Goal: Task Accomplishment & Management: Use online tool/utility

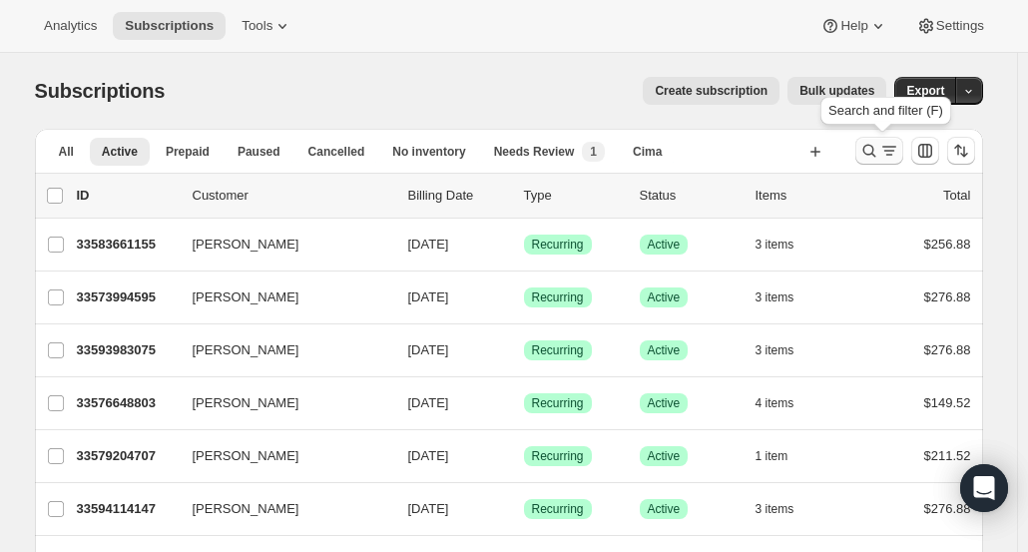
click at [874, 157] on icon "Search and filter results" at bounding box center [869, 151] width 20 height 20
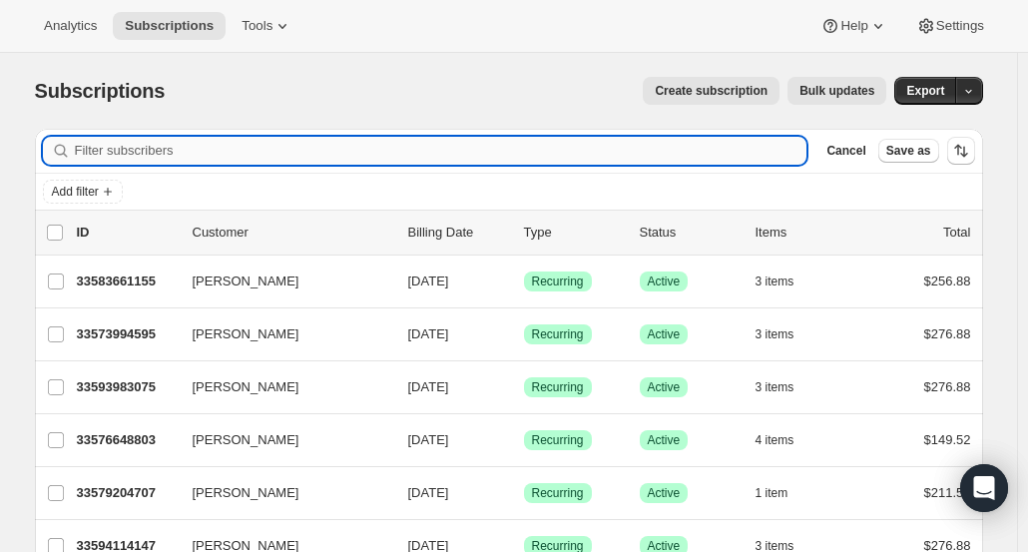
click at [621, 153] on input "Filter subscribers" at bounding box center [441, 151] width 732 height 28
paste input "[PERSON_NAME]"
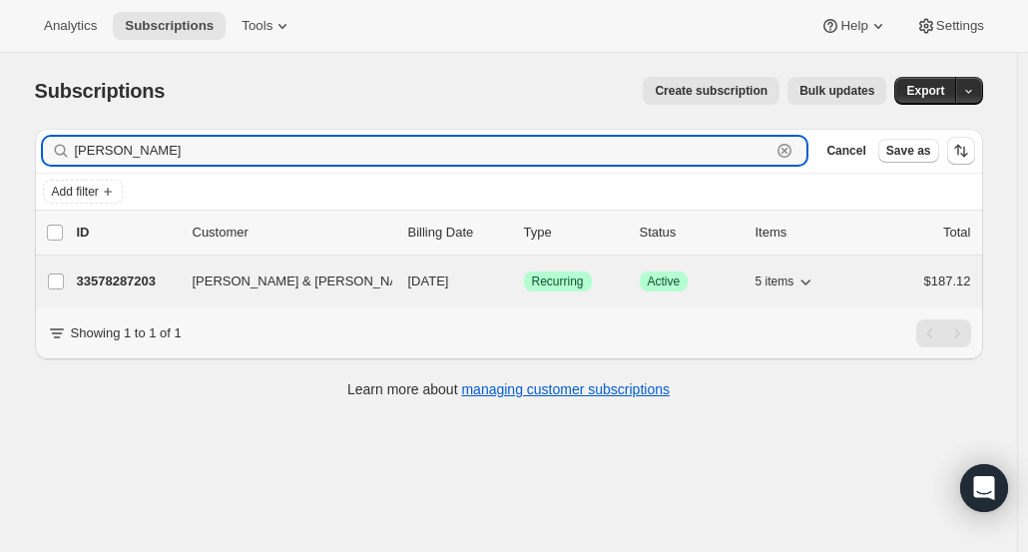
type input "[PERSON_NAME]"
click at [116, 286] on p "33578287203" at bounding box center [127, 281] width 100 height 20
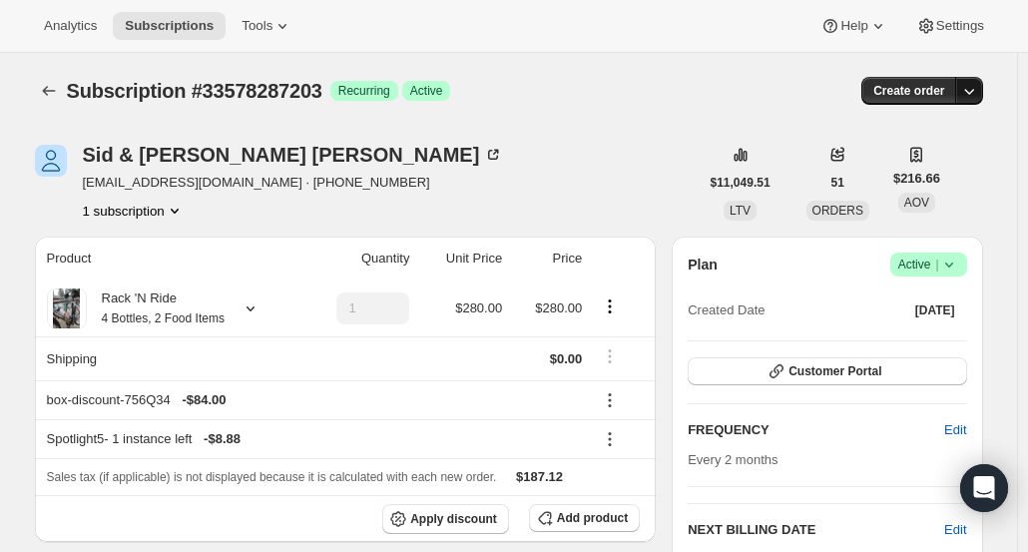
click at [979, 85] on icon "button" at bounding box center [969, 91] width 20 height 20
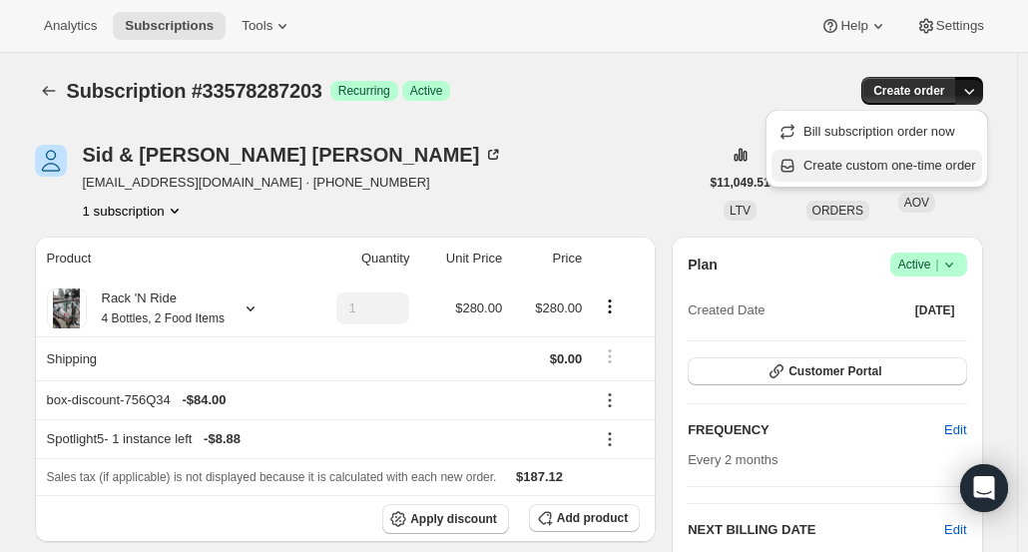
click at [824, 171] on span "Create custom one-time order" at bounding box center [889, 165] width 173 height 15
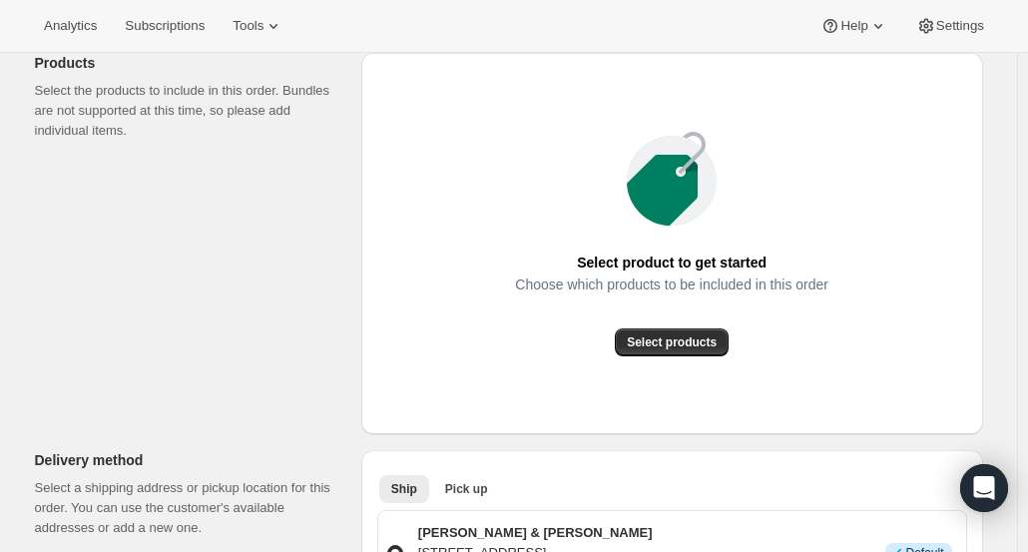
scroll to position [262, 0]
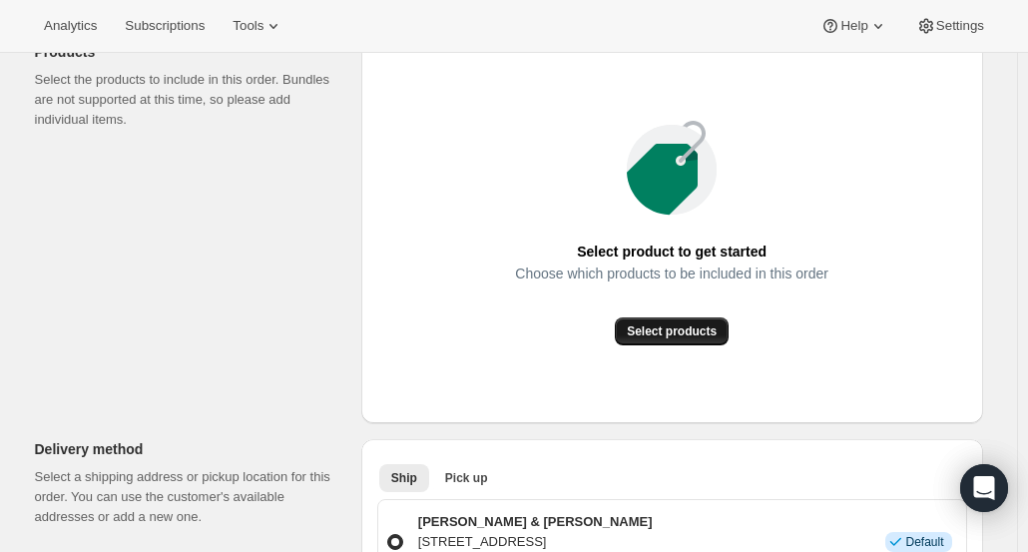
click at [703, 320] on button "Select products" at bounding box center [672, 331] width 114 height 28
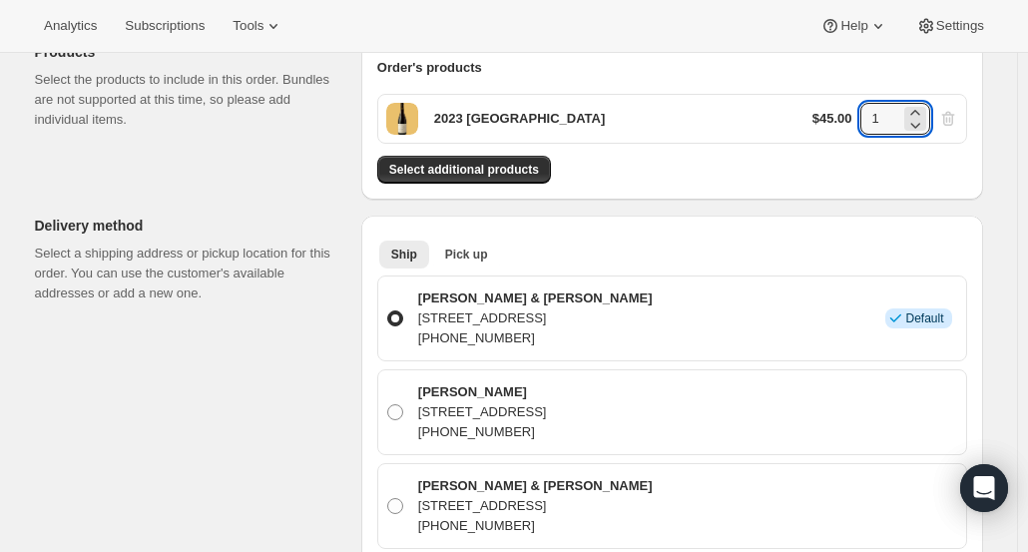
drag, startPoint x: 894, startPoint y: 121, endPoint x: 832, endPoint y: 131, distance: 62.7
click at [832, 131] on div "$45.00 1" at bounding box center [885, 119] width 146 height 32
type input "6"
click at [828, 134] on div "2023 [GEOGRAPHIC_DATA] $45.00 6" at bounding box center [672, 119] width 590 height 50
click at [460, 252] on span "Pick up" at bounding box center [466, 254] width 43 height 16
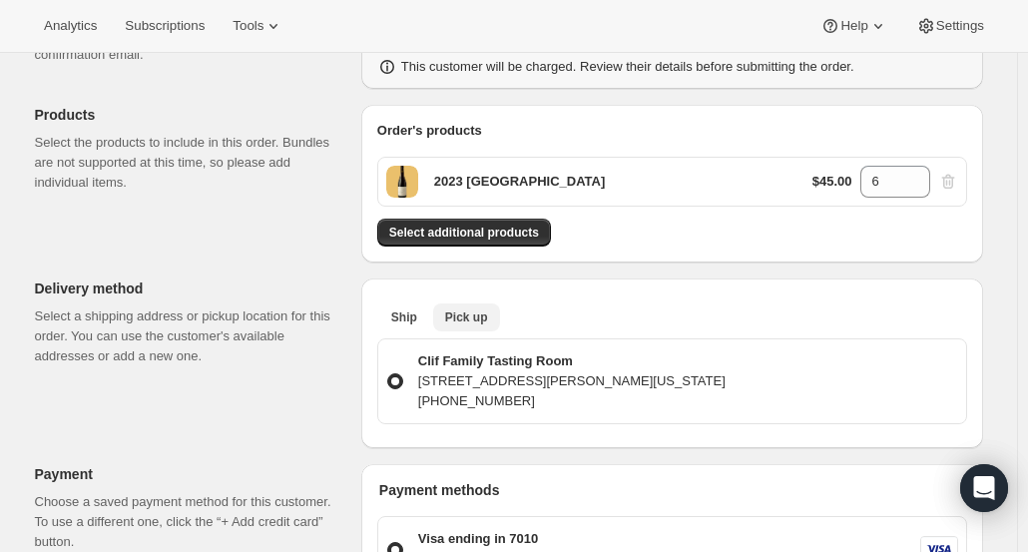
scroll to position [0, 0]
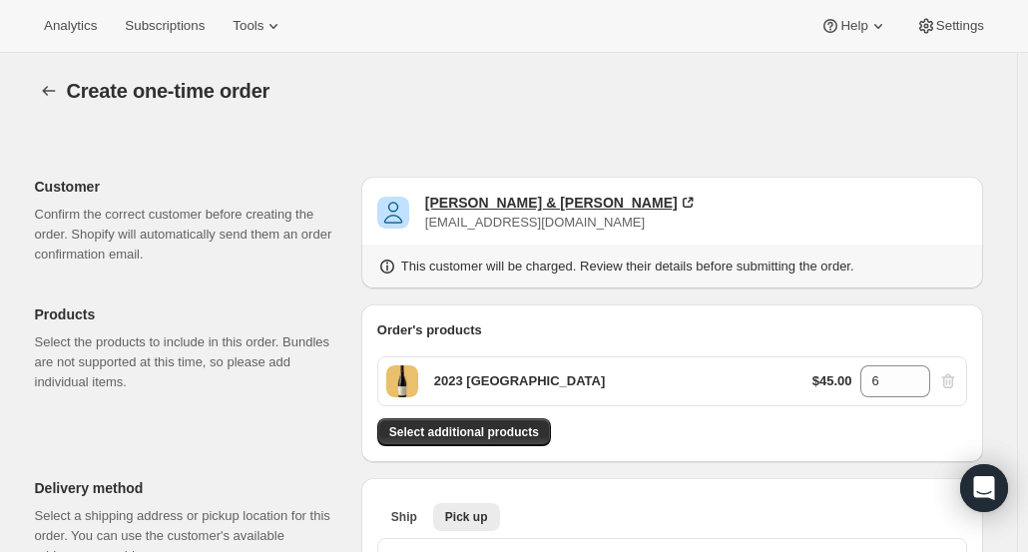
click at [510, 199] on div "[PERSON_NAME] & [PERSON_NAME]" at bounding box center [551, 203] width 252 height 20
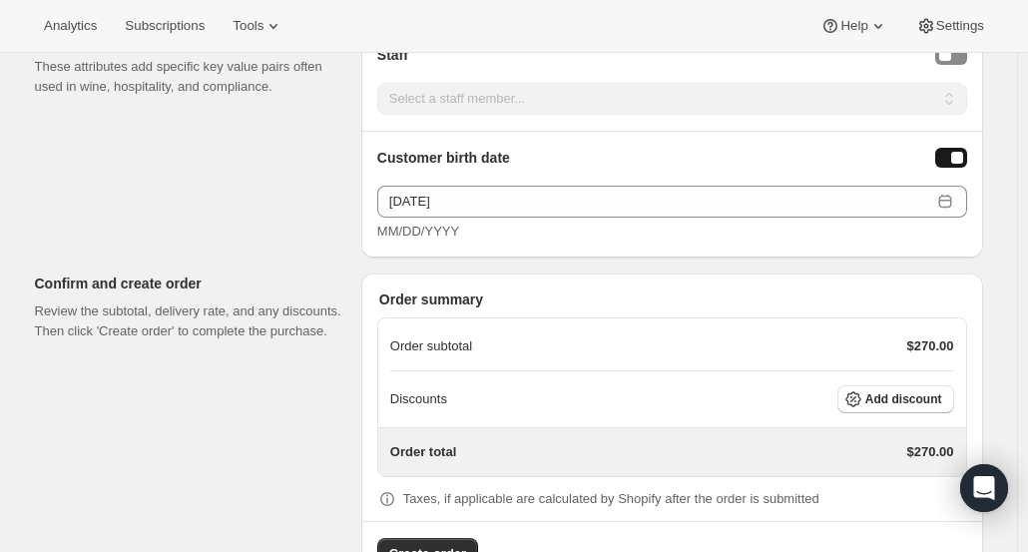
scroll to position [1024, 0]
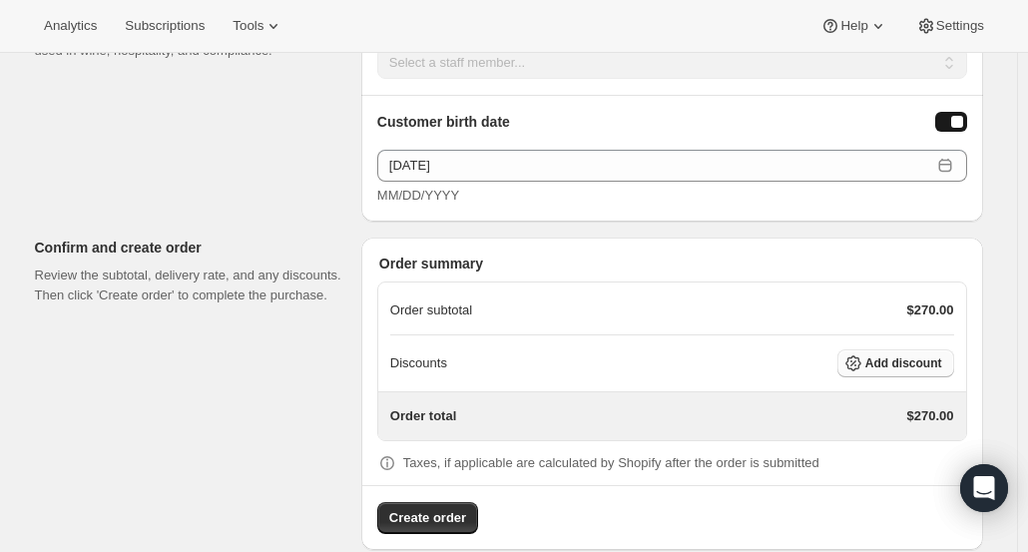
click at [923, 356] on span "Add discount" at bounding box center [903, 363] width 77 height 16
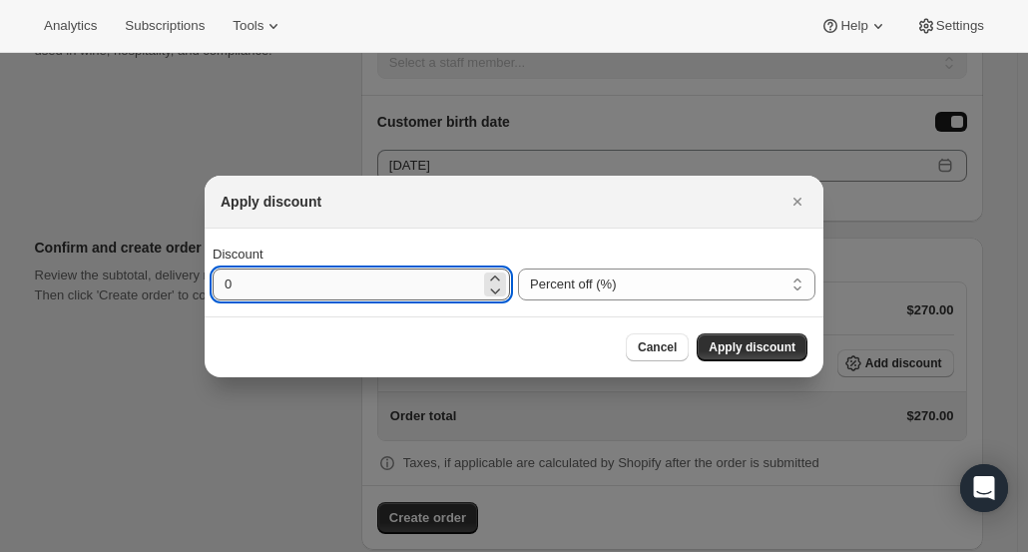
click at [319, 278] on input "0" at bounding box center [345, 284] width 267 height 32
type input "30"
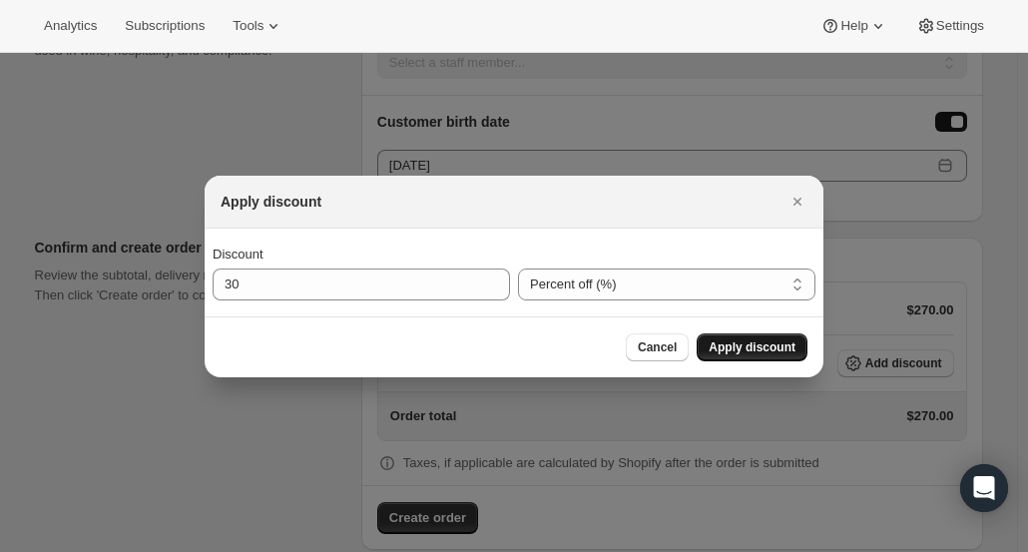
click at [741, 337] on button "Apply discount" at bounding box center [751, 347] width 111 height 28
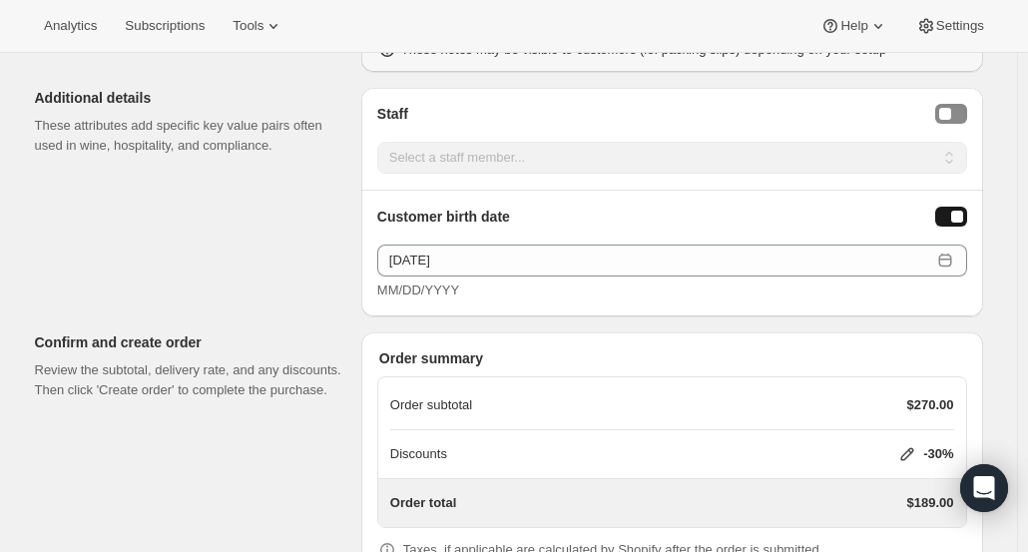
scroll to position [1038, 0]
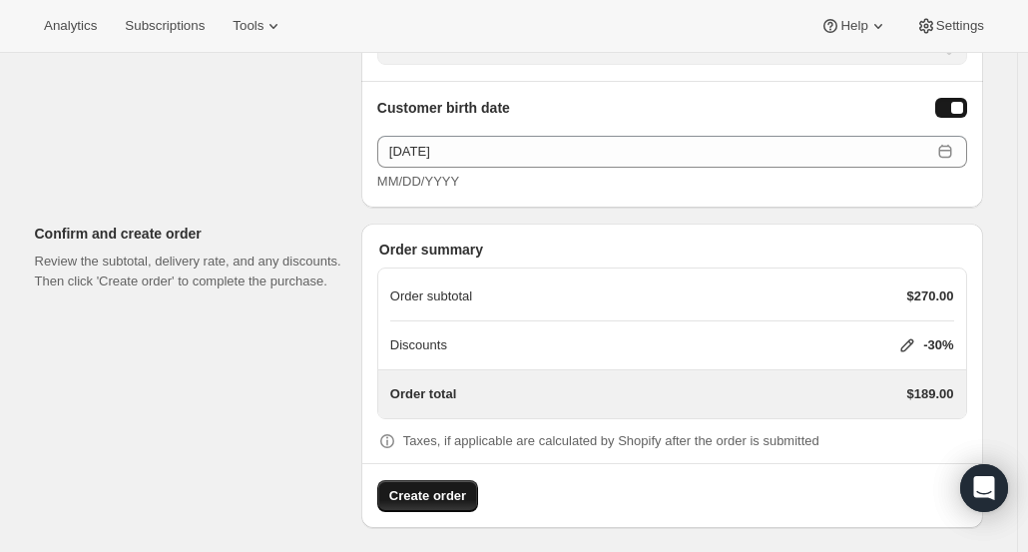
click at [441, 486] on span "Create order" at bounding box center [427, 496] width 77 height 20
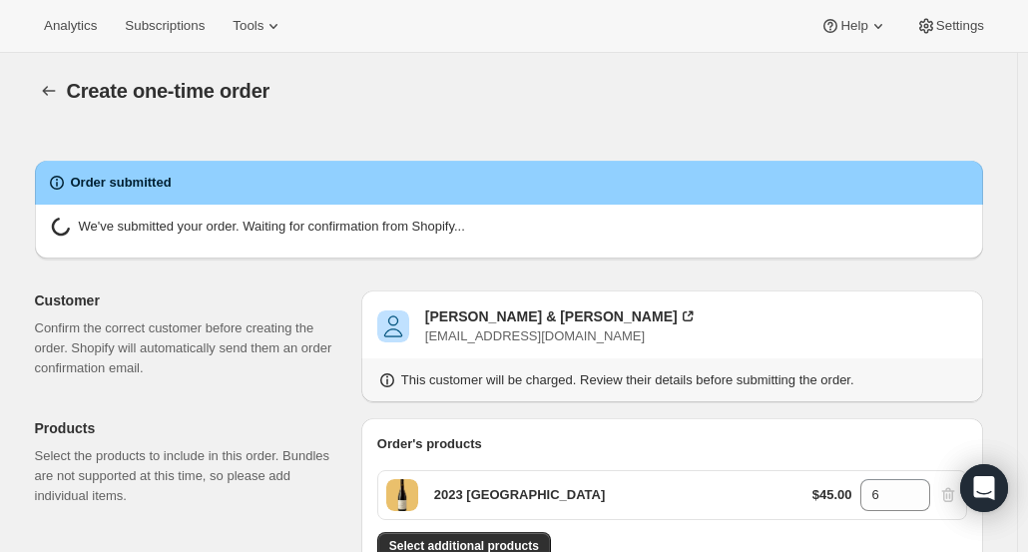
radio input "true"
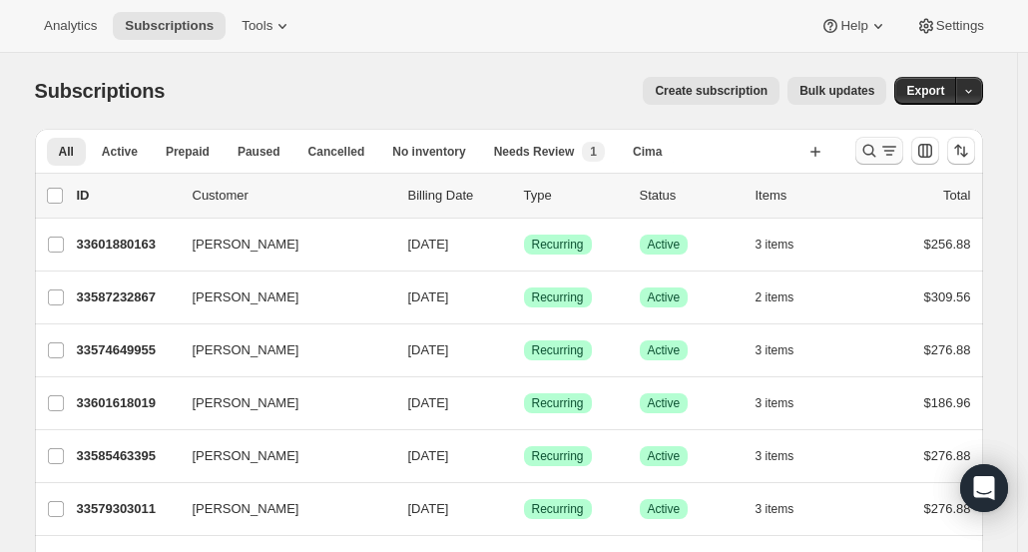
click at [870, 151] on icon "Search and filter results" at bounding box center [869, 151] width 20 height 20
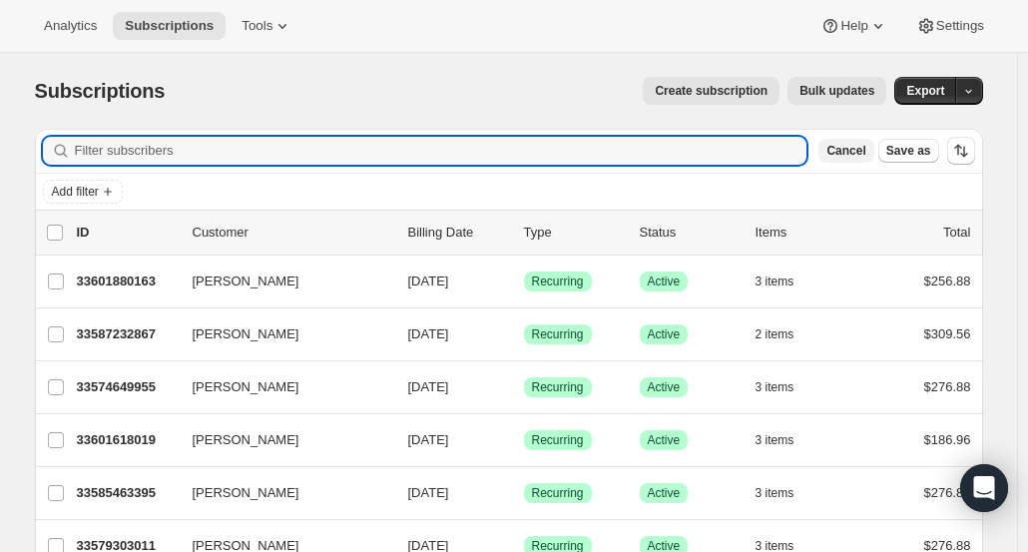
click at [865, 153] on span "Cancel" at bounding box center [845, 151] width 39 height 16
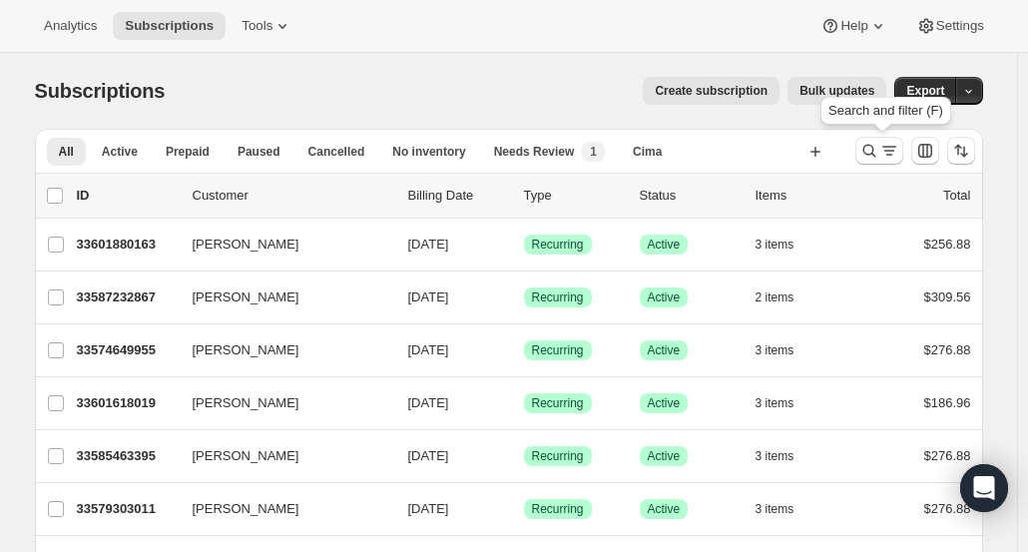
click at [870, 153] on icon "Search and filter results" at bounding box center [869, 151] width 20 height 20
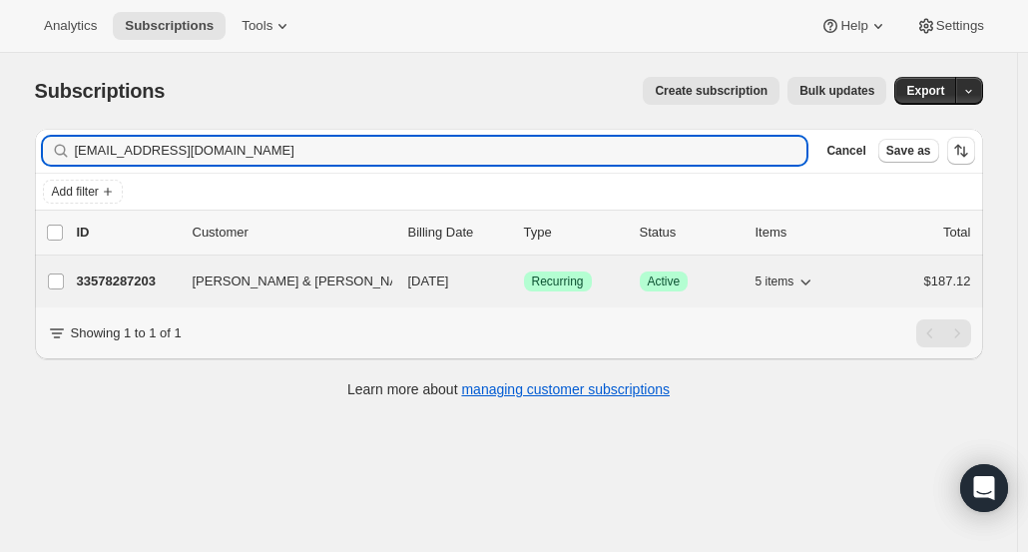
type input "[EMAIL_ADDRESS][DOMAIN_NAME]"
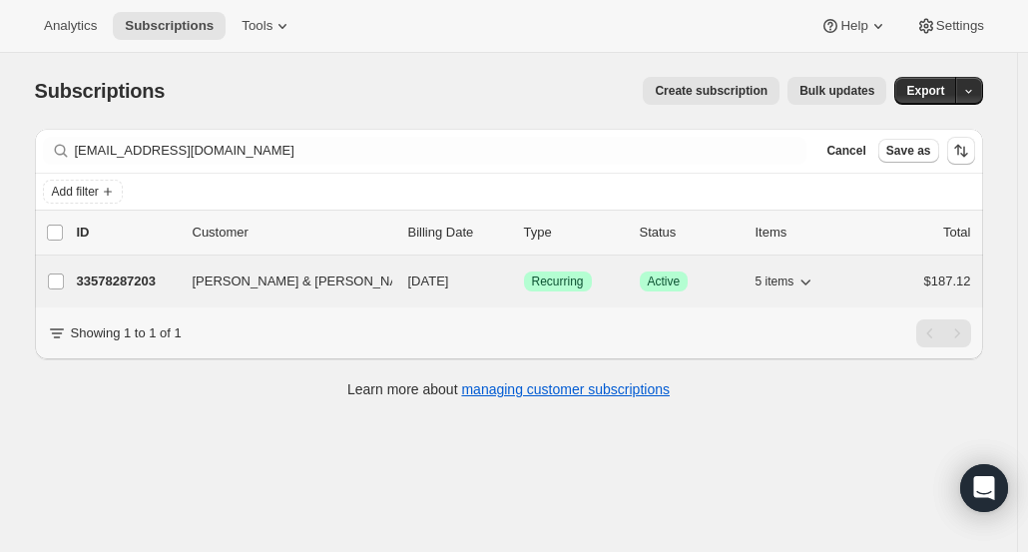
click at [114, 281] on p "33578287203" at bounding box center [127, 281] width 100 height 20
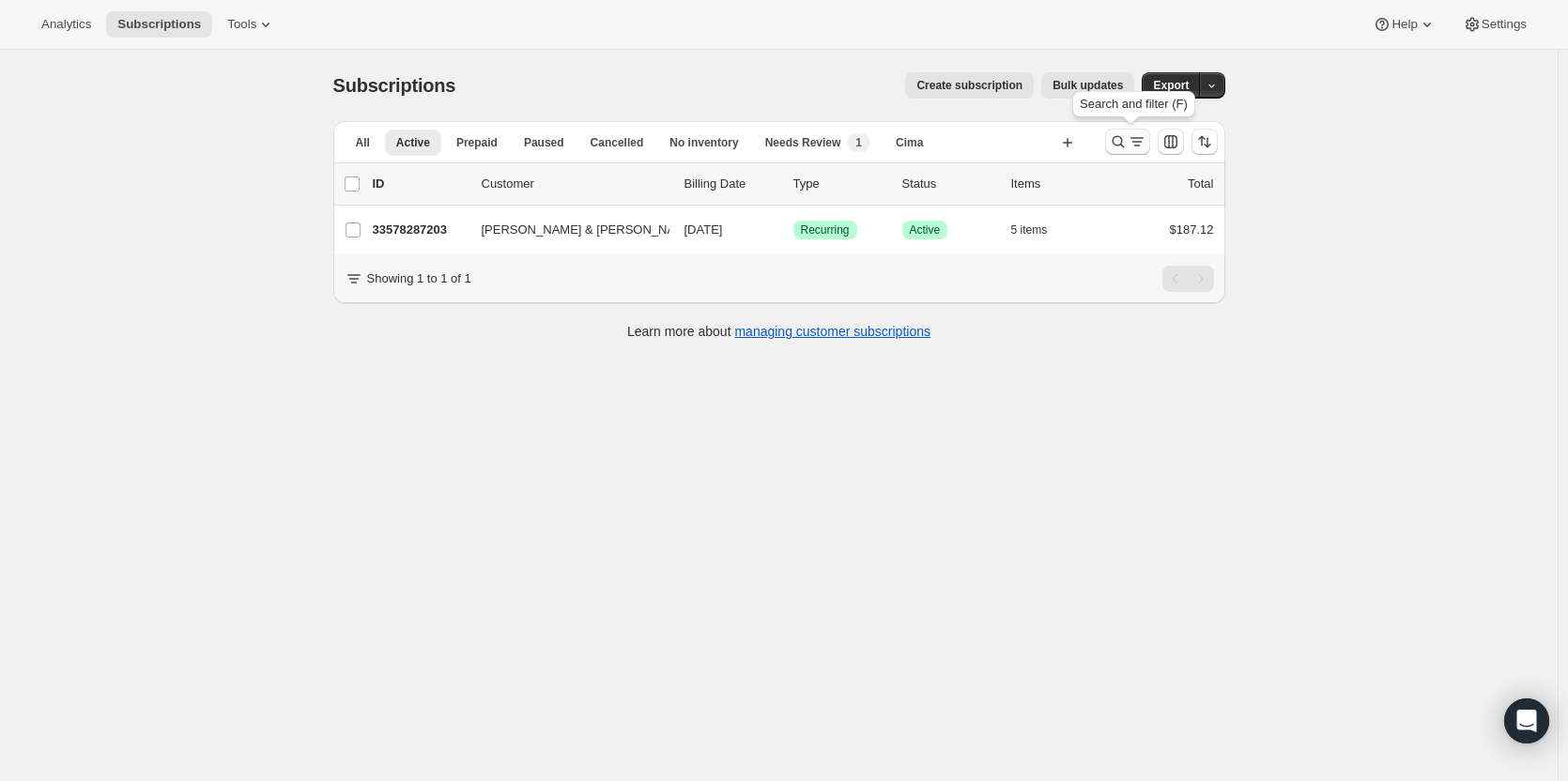
click at [1112, 147] on icon "Search and filter results" at bounding box center [1118, 142] width 19 height 19
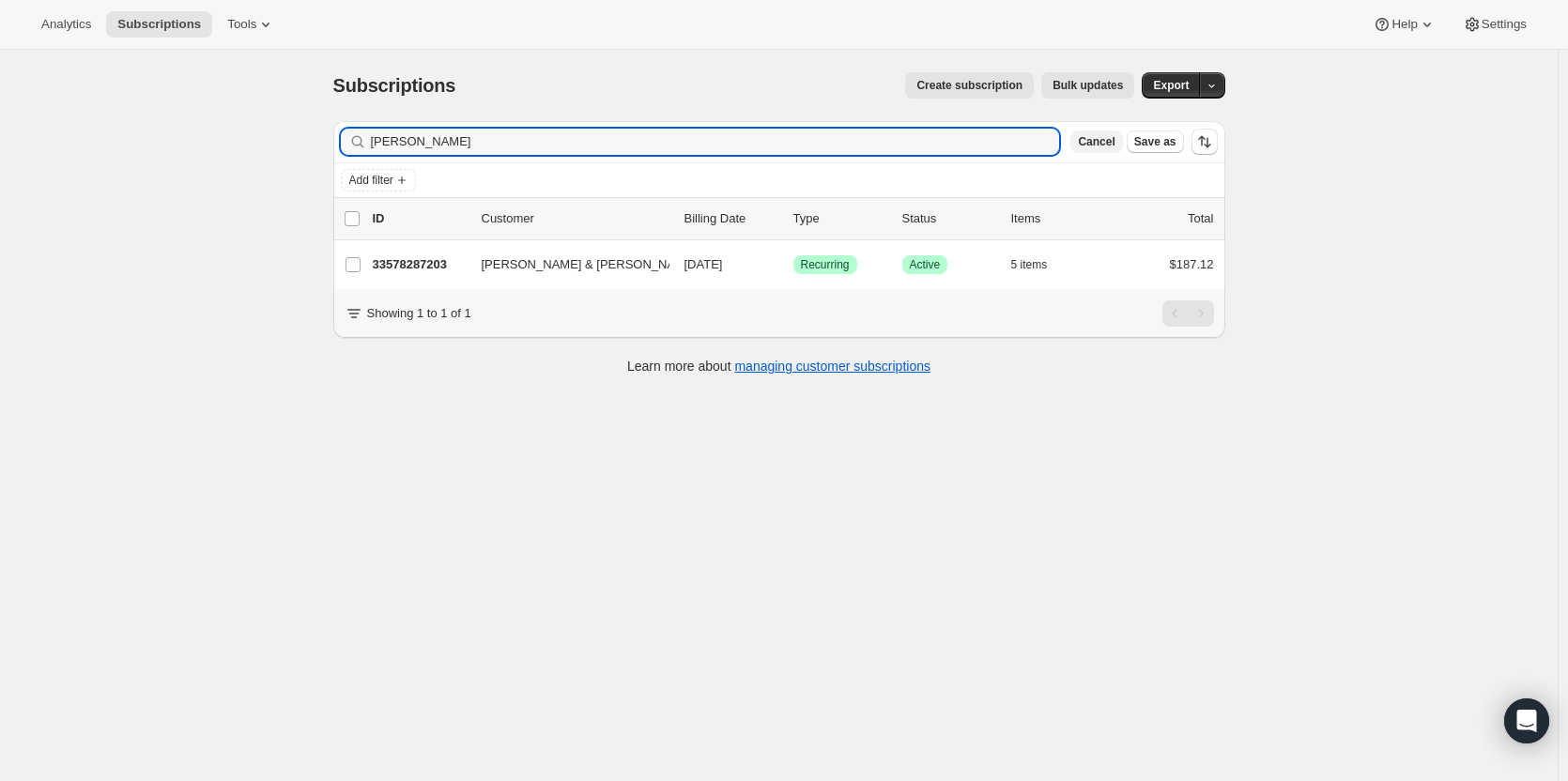
click at [1094, 146] on span "Cancel" at bounding box center [1096, 142] width 37 height 15
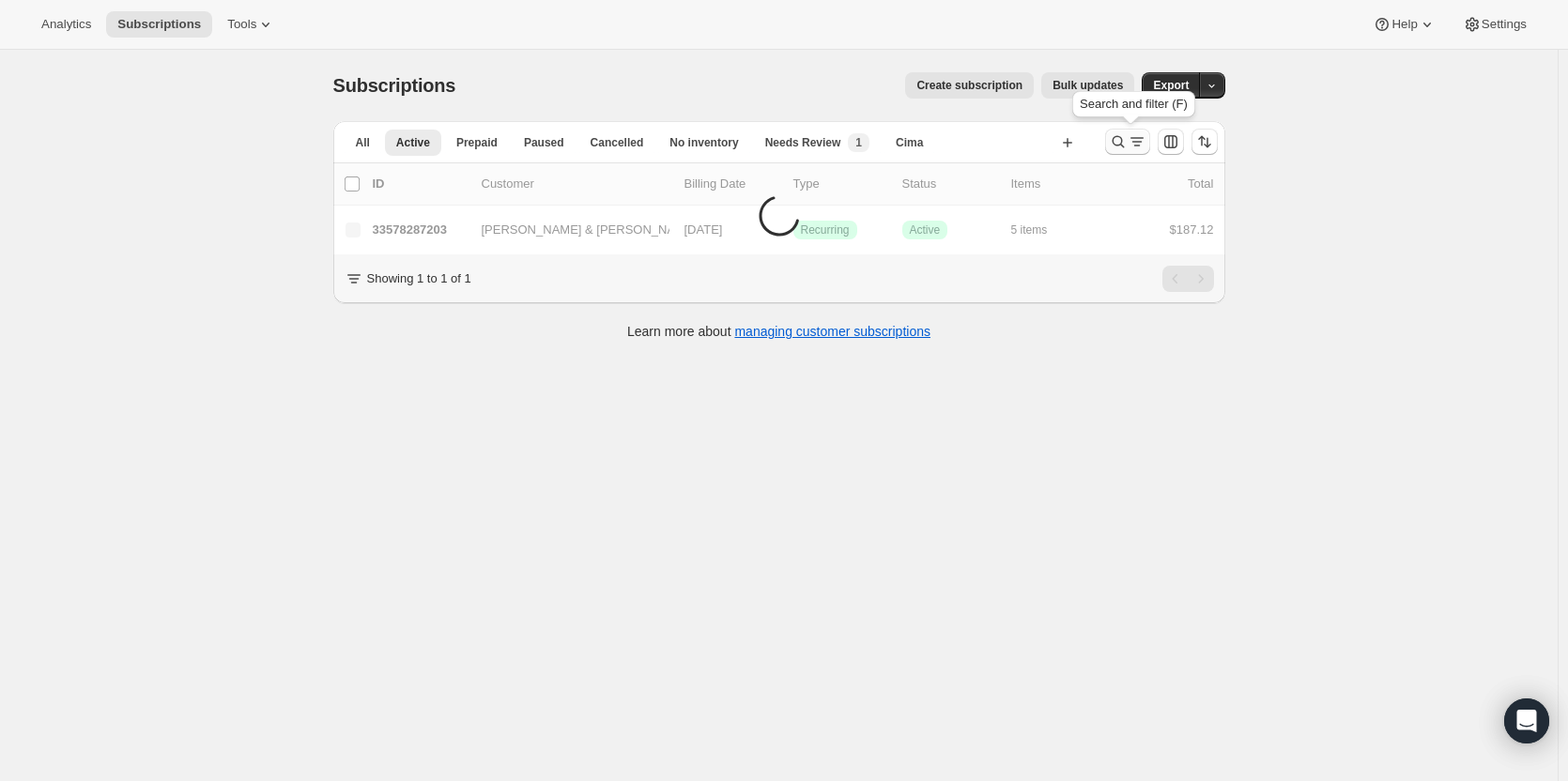
click at [1120, 140] on icon "Search and filter results" at bounding box center [1118, 142] width 19 height 19
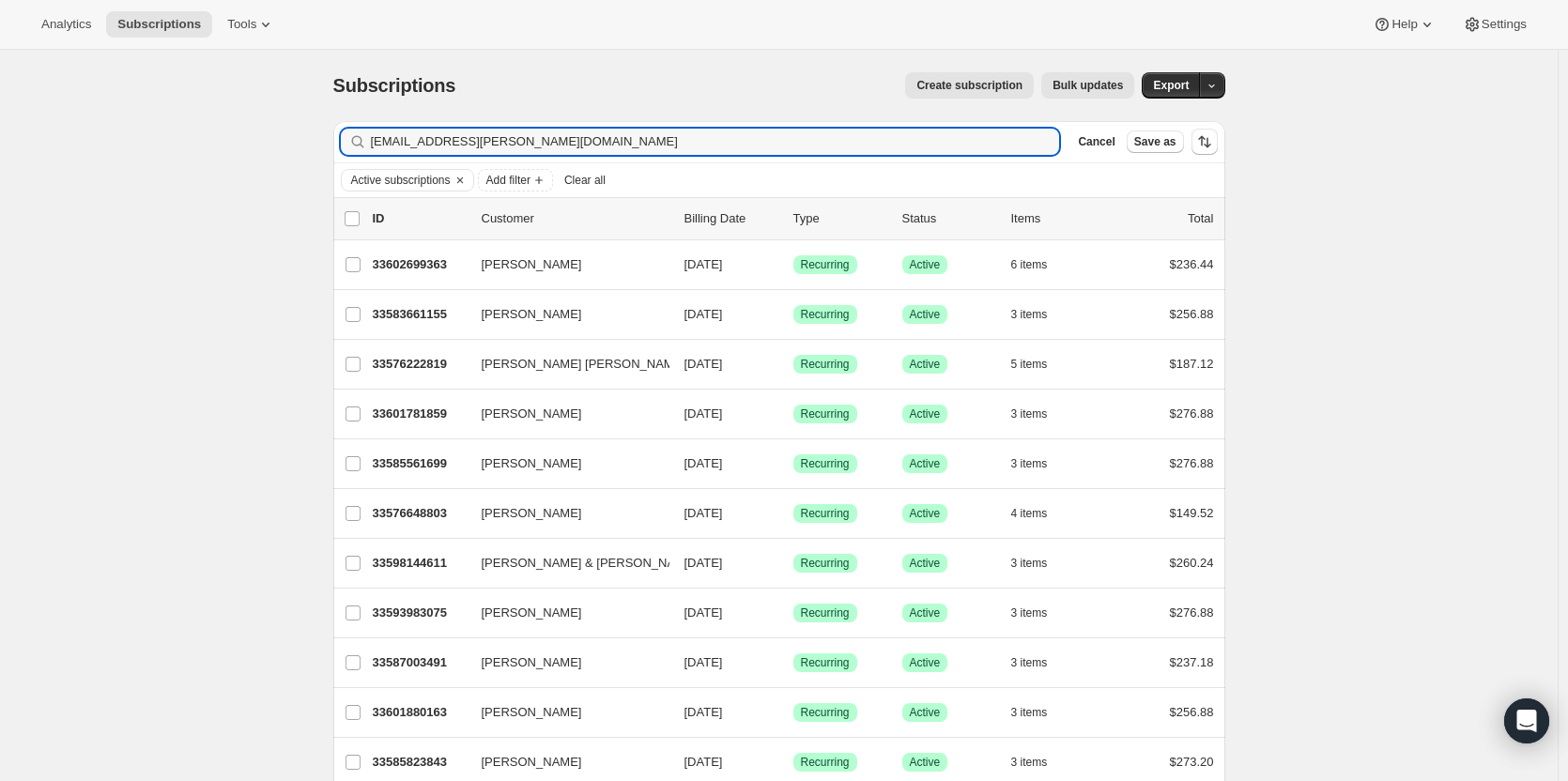
type input "johne.garnett@gmail.com"
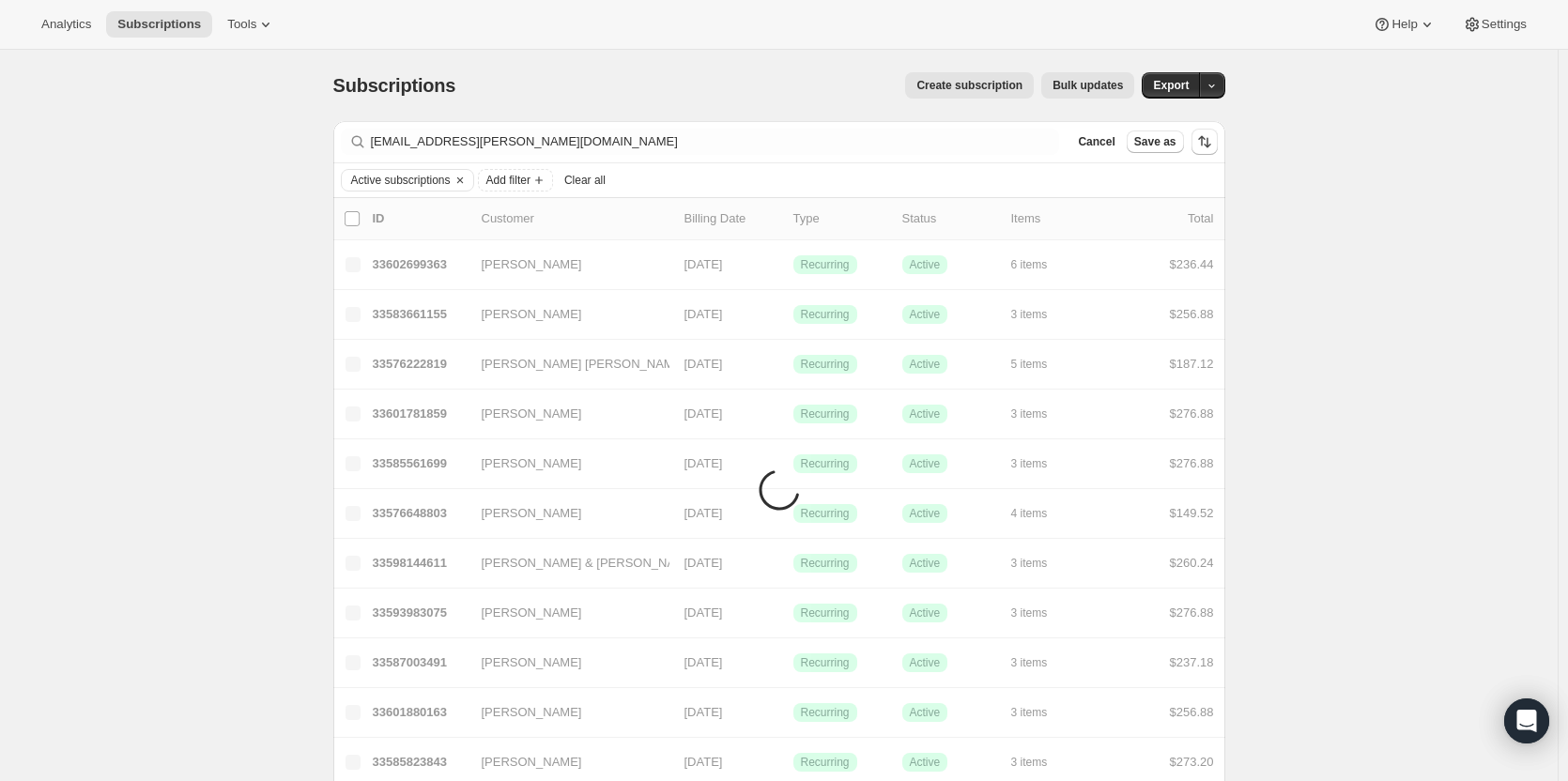
click at [1114, 142] on span "Cancel" at bounding box center [1096, 142] width 37 height 15
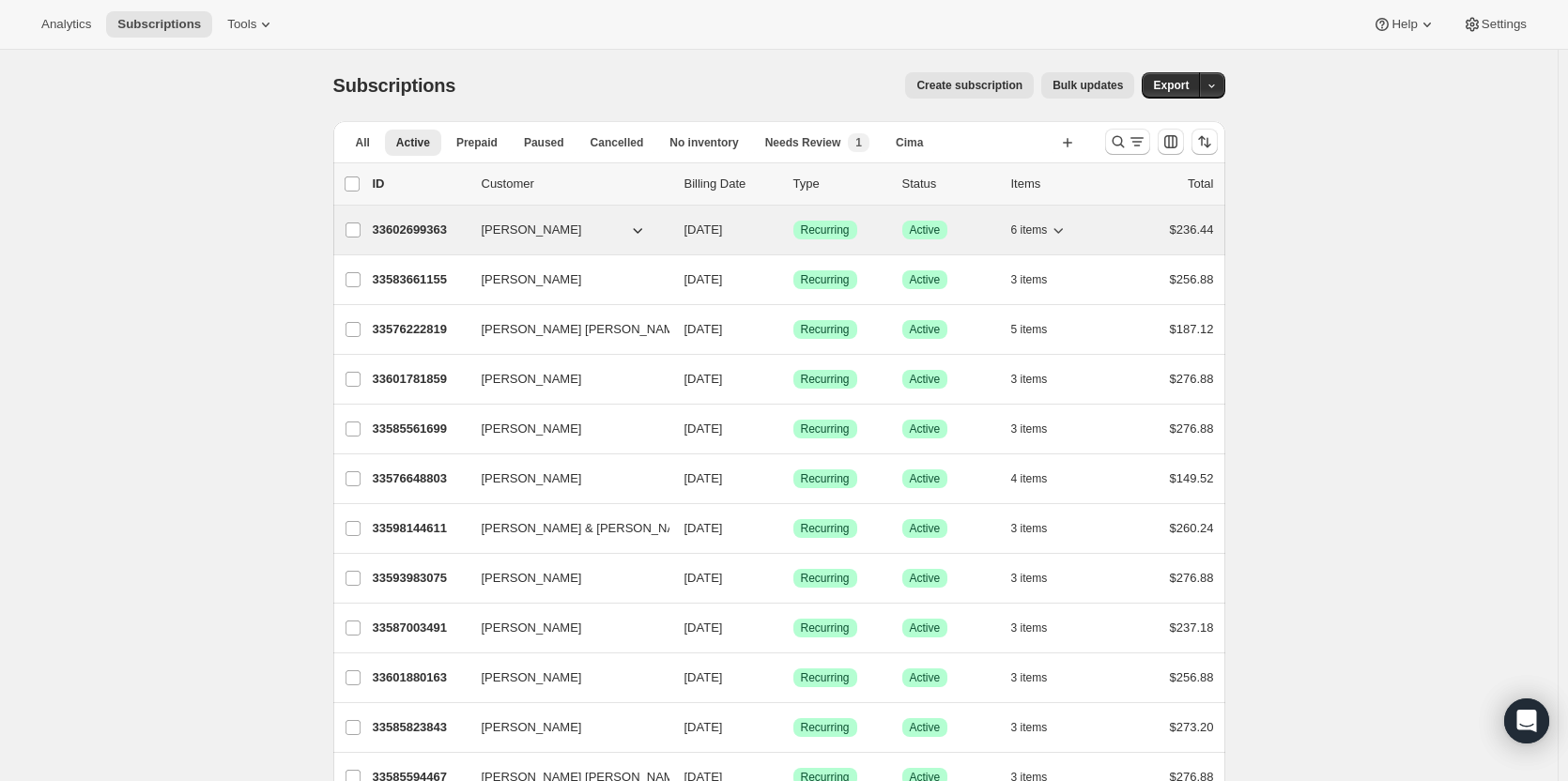
click at [421, 235] on p "33602699363" at bounding box center [420, 230] width 94 height 19
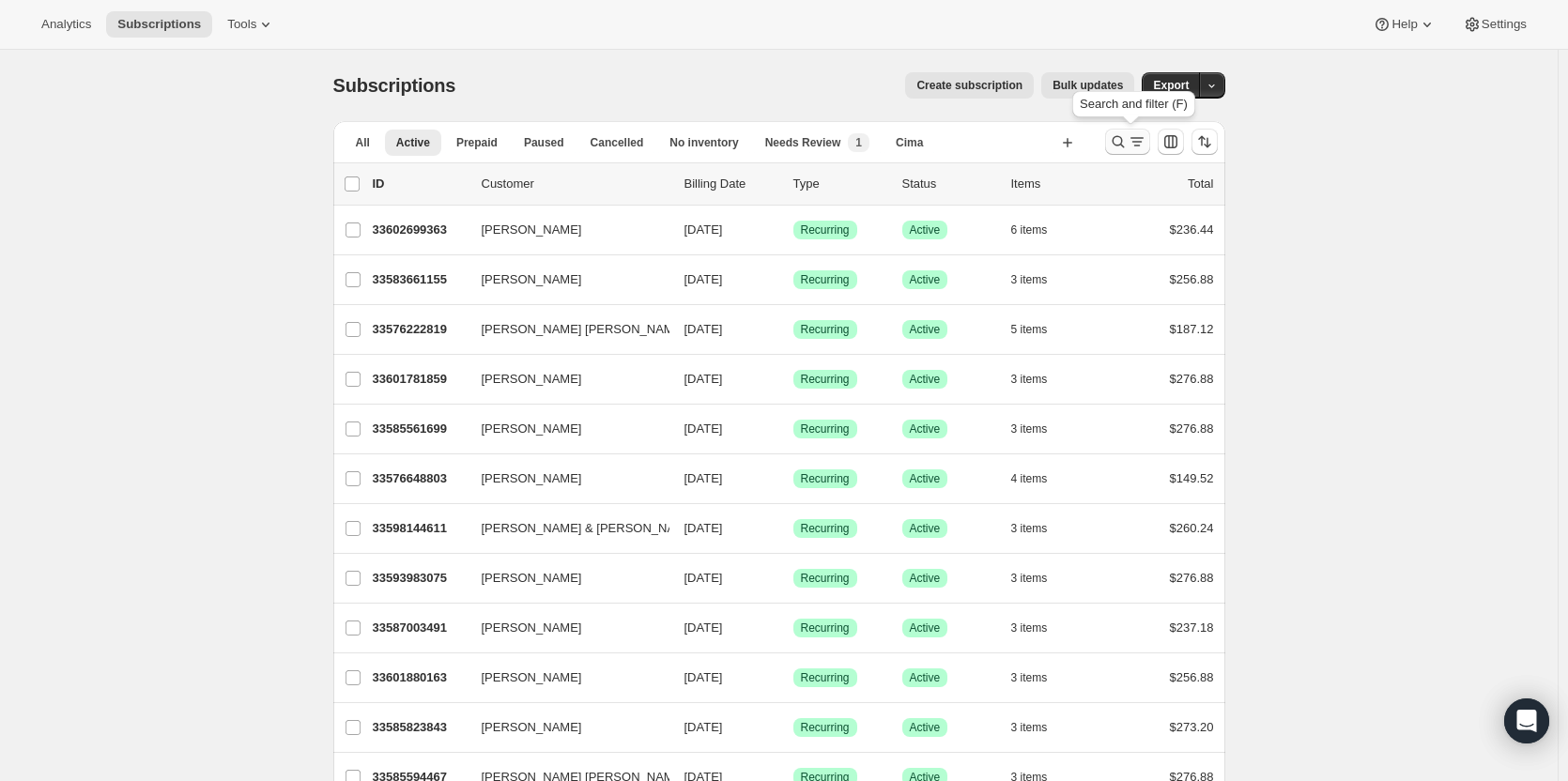
click at [1124, 139] on icon "Search and filter results" at bounding box center [1118, 142] width 19 height 19
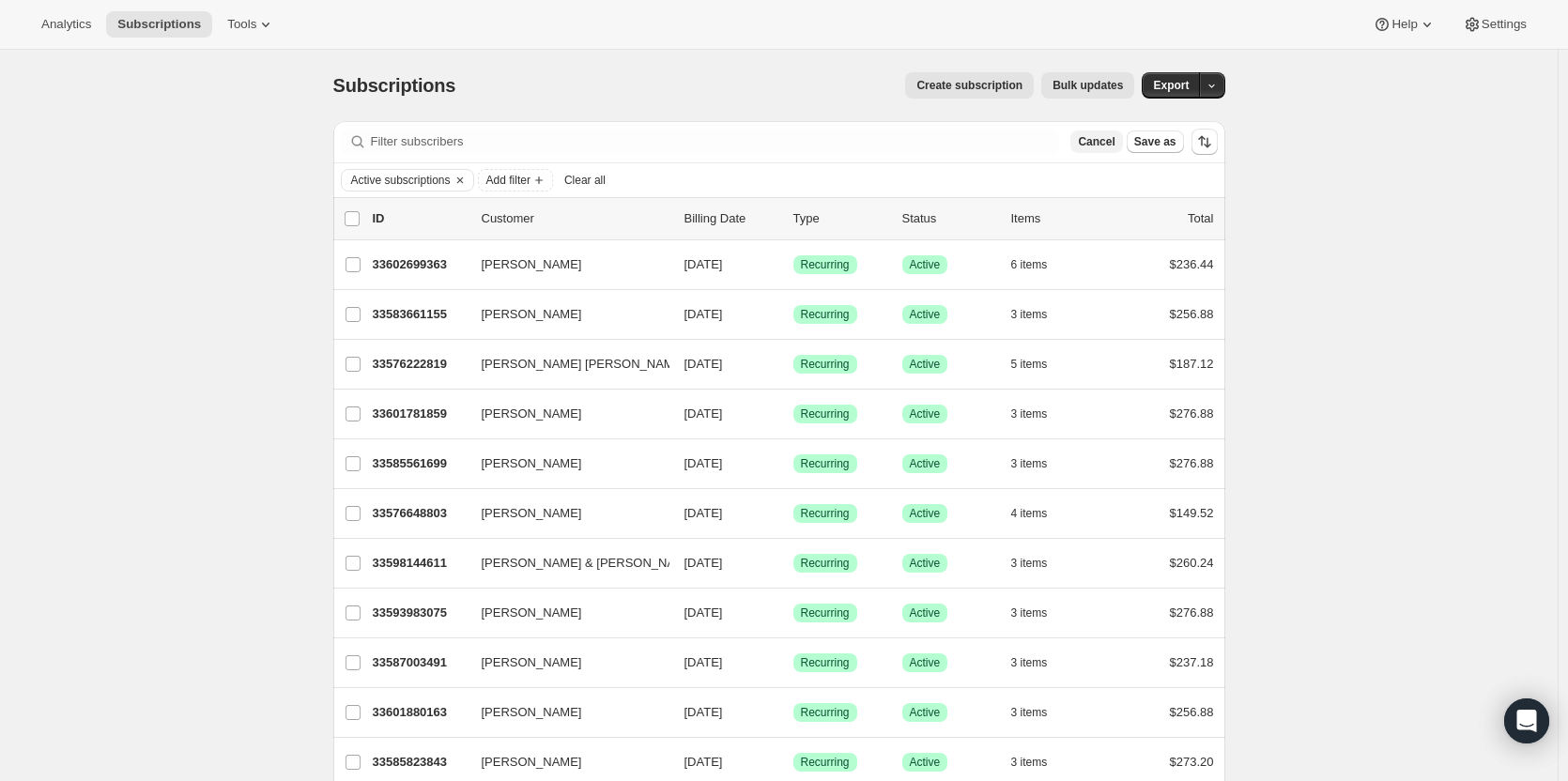
click at [1105, 140] on span "Cancel" at bounding box center [1096, 142] width 37 height 15
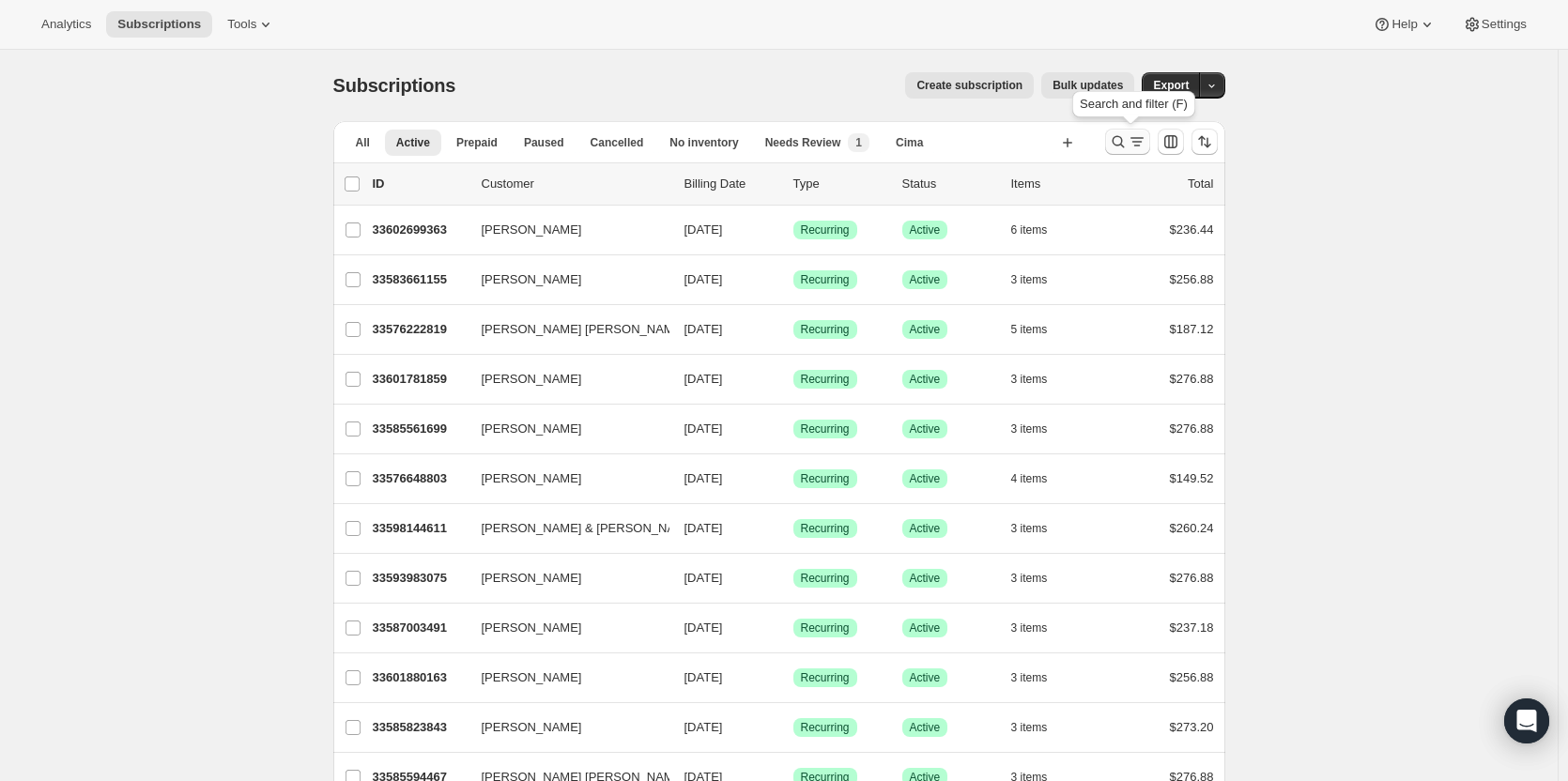
click at [1121, 142] on icon "Search and filter results" at bounding box center [1118, 142] width 19 height 19
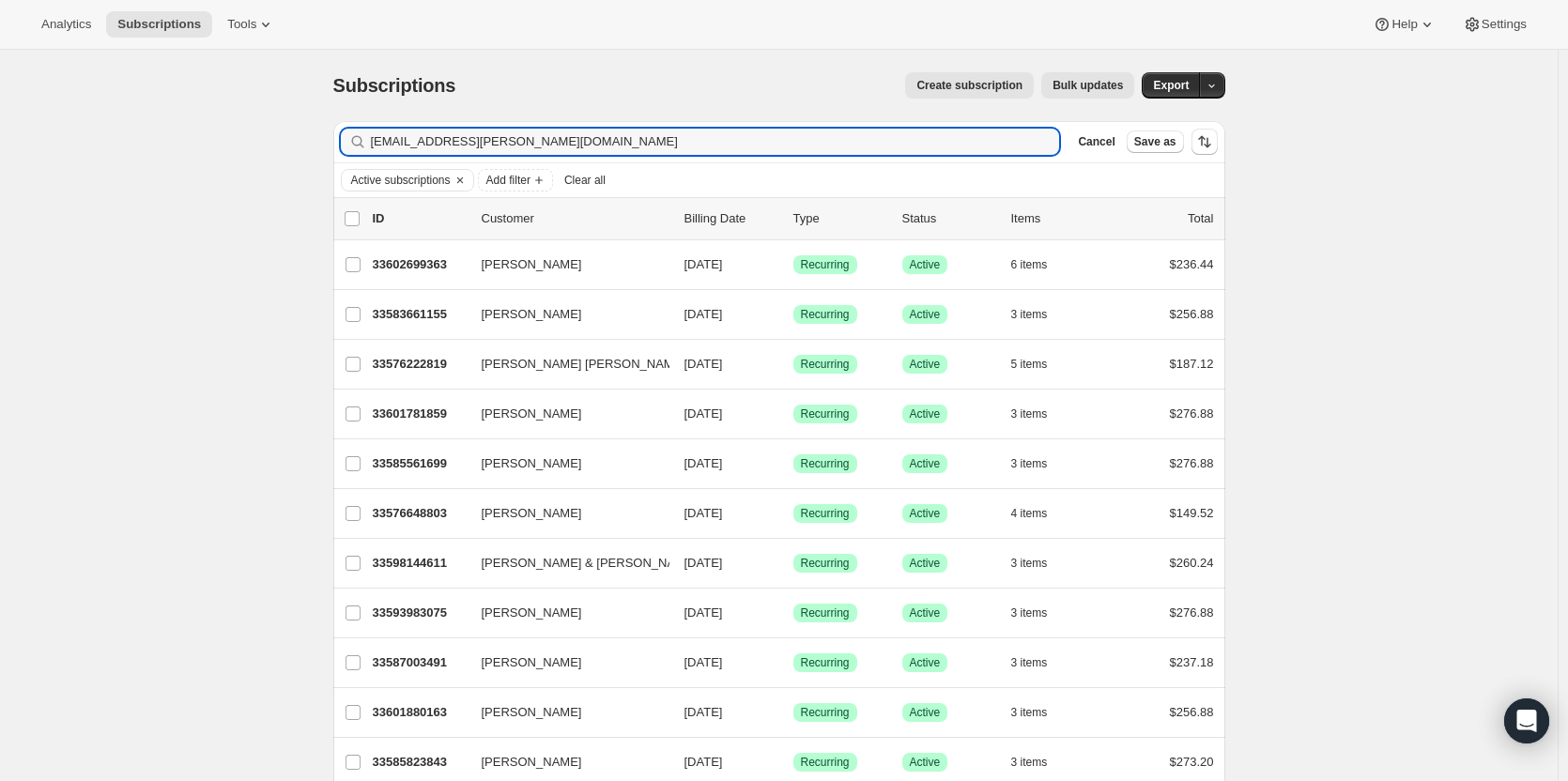
type input "johne.garnett@gmail.com"
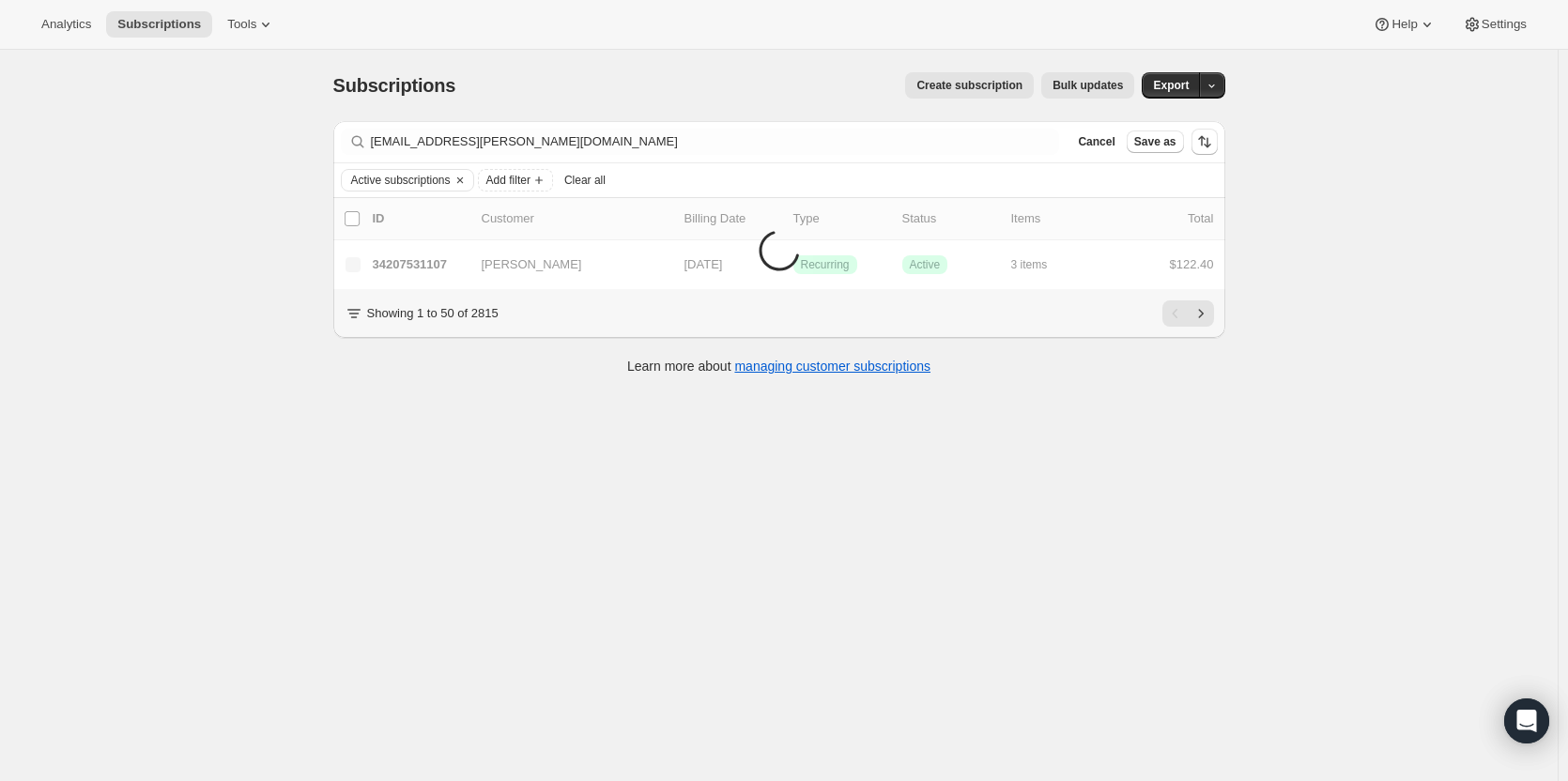
click at [1114, 142] on span "Cancel" at bounding box center [1096, 142] width 37 height 15
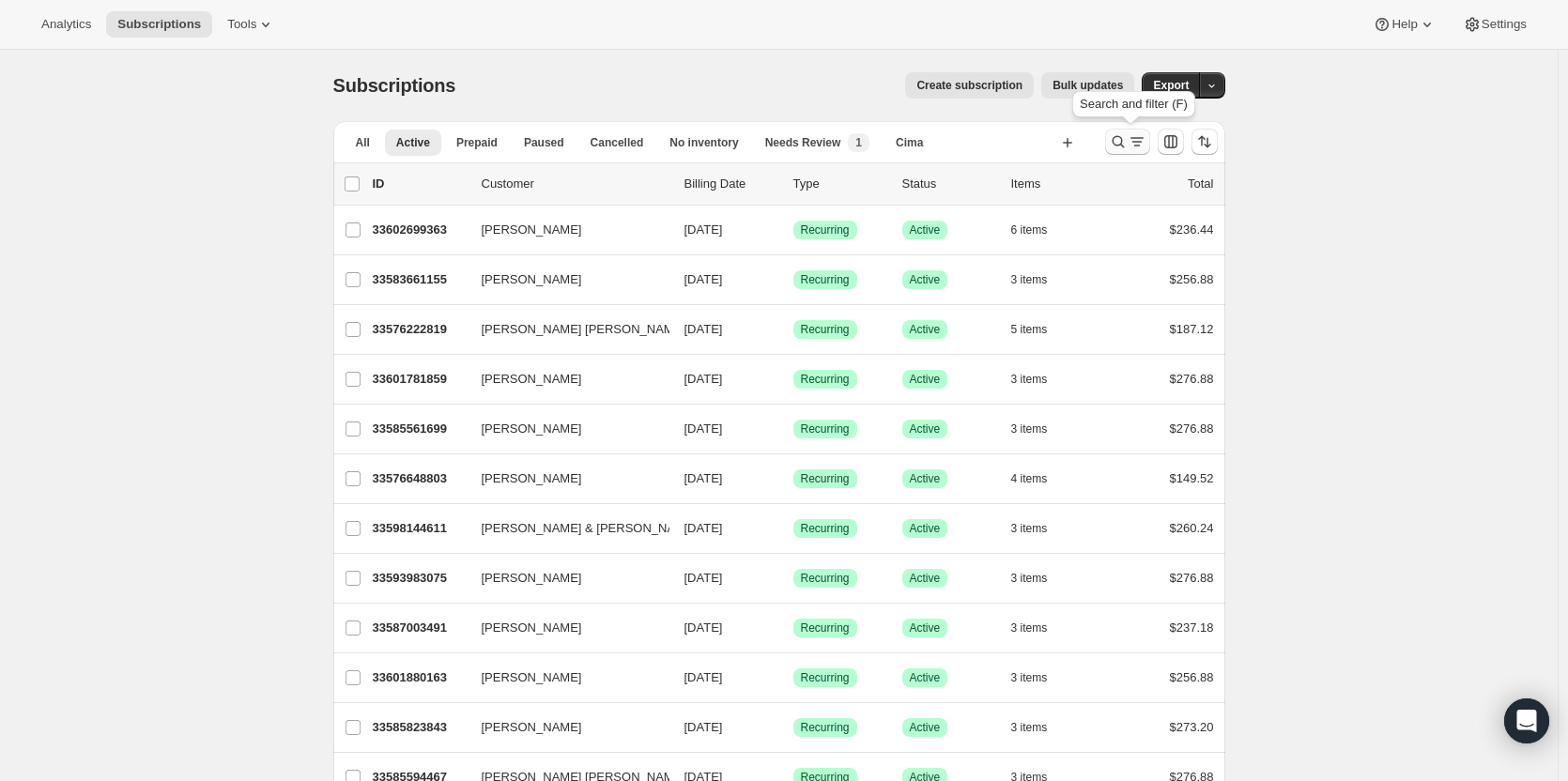
click at [1118, 147] on icon "Search and filter results" at bounding box center [1118, 142] width 19 height 19
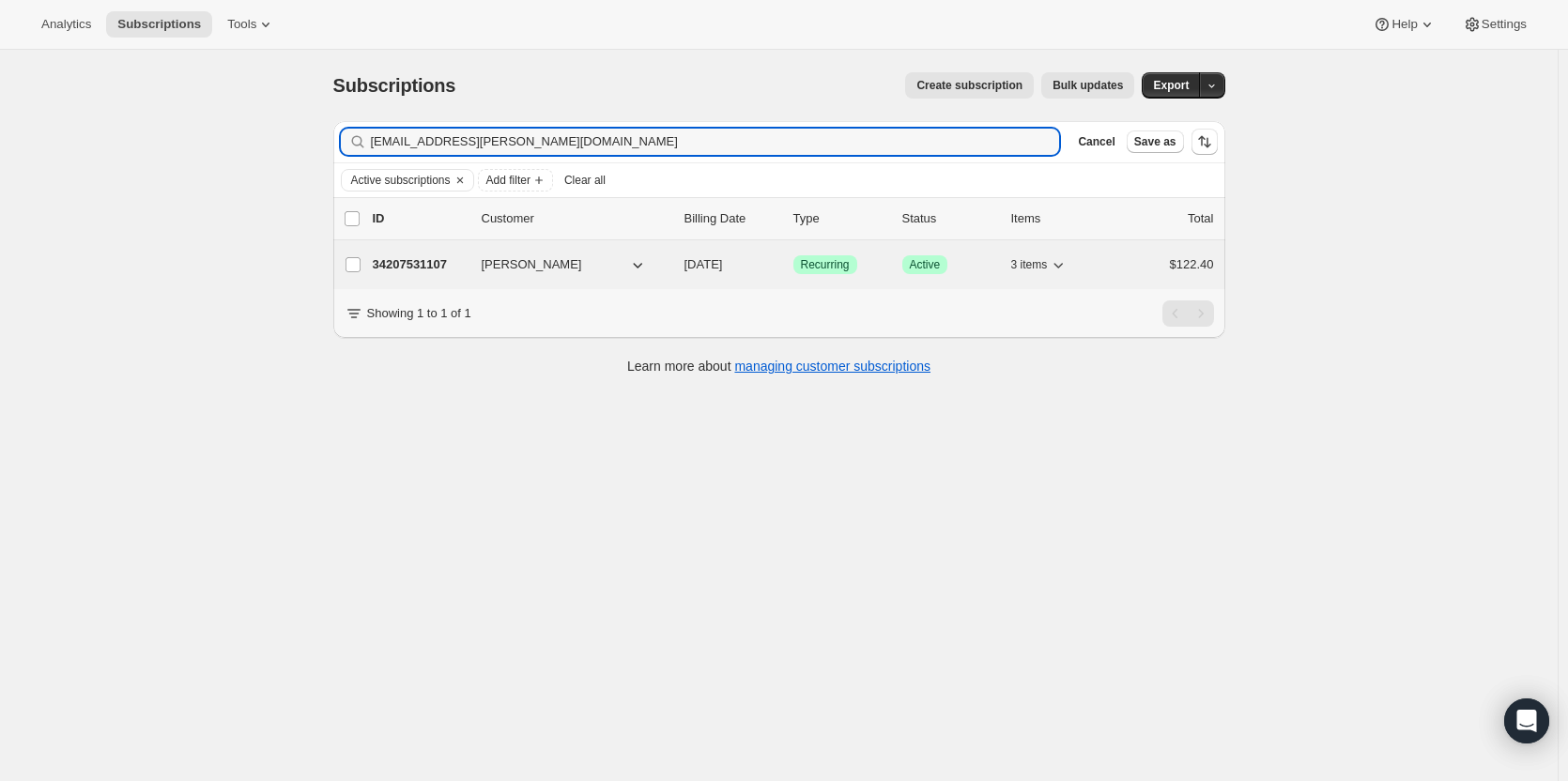
type input "johne.garnett@gmail.com"
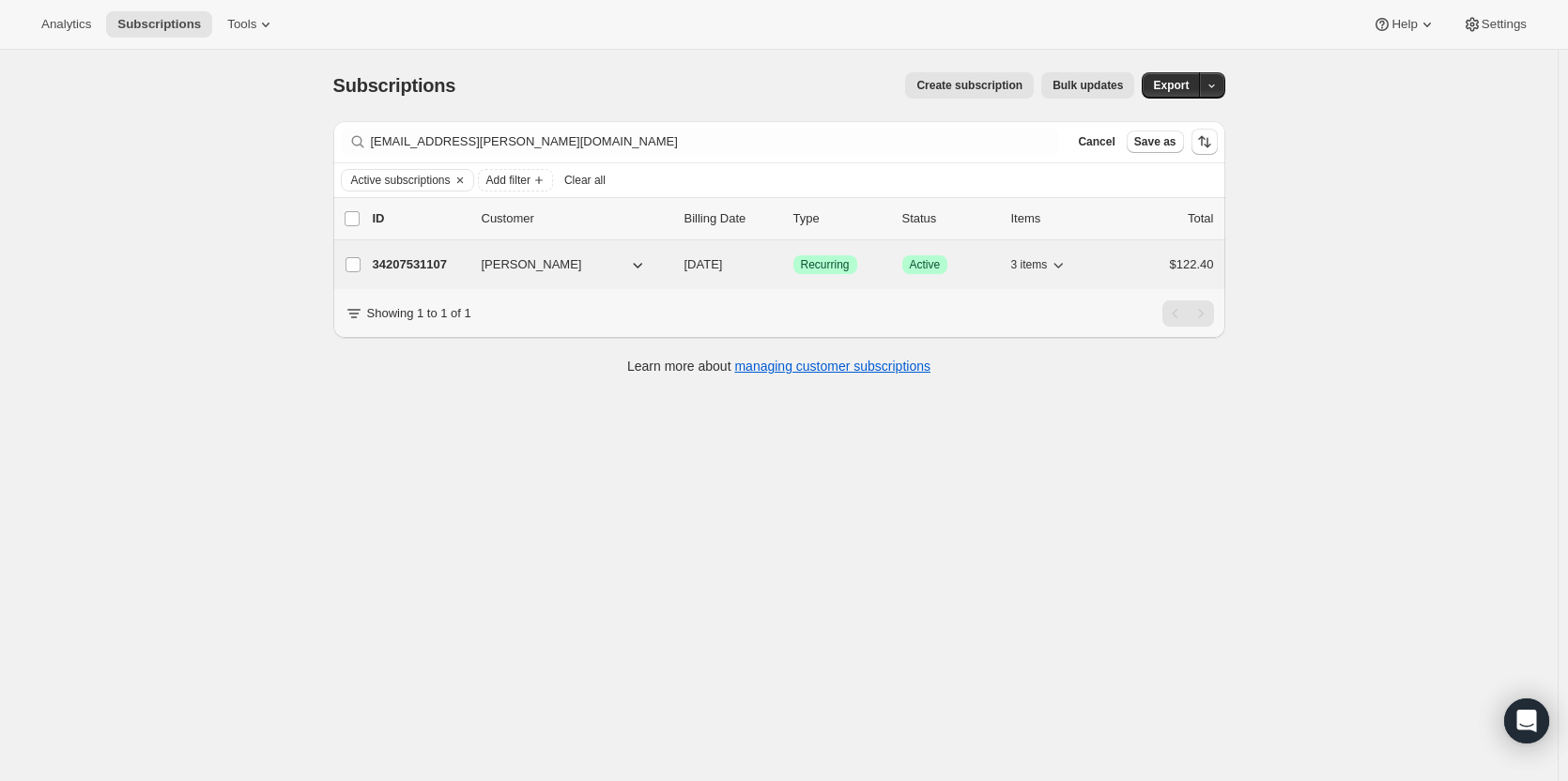
click at [420, 266] on p "34207531107" at bounding box center [420, 264] width 94 height 19
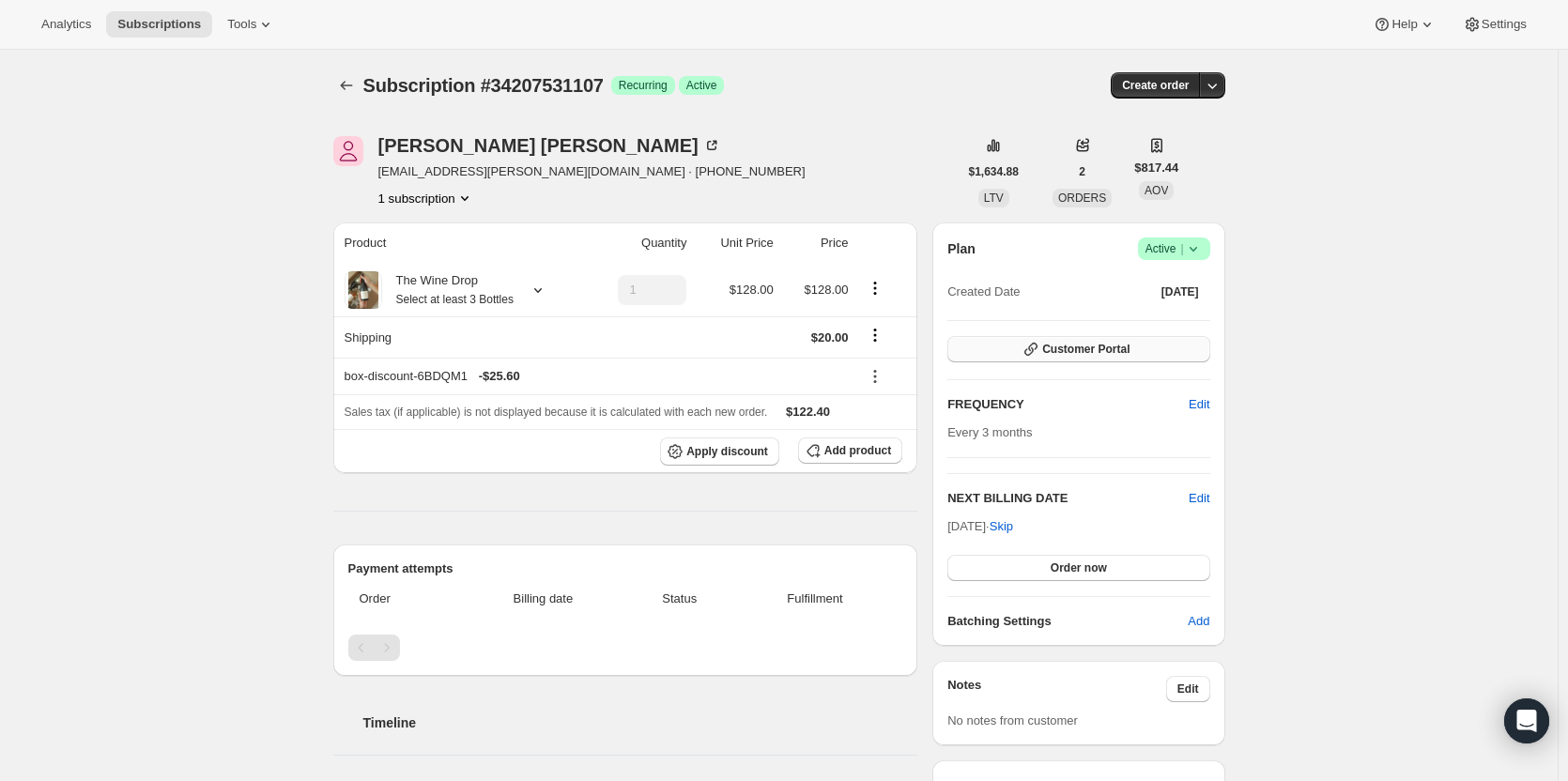
click at [1160, 348] on button "Customer Portal" at bounding box center [1079, 349] width 262 height 26
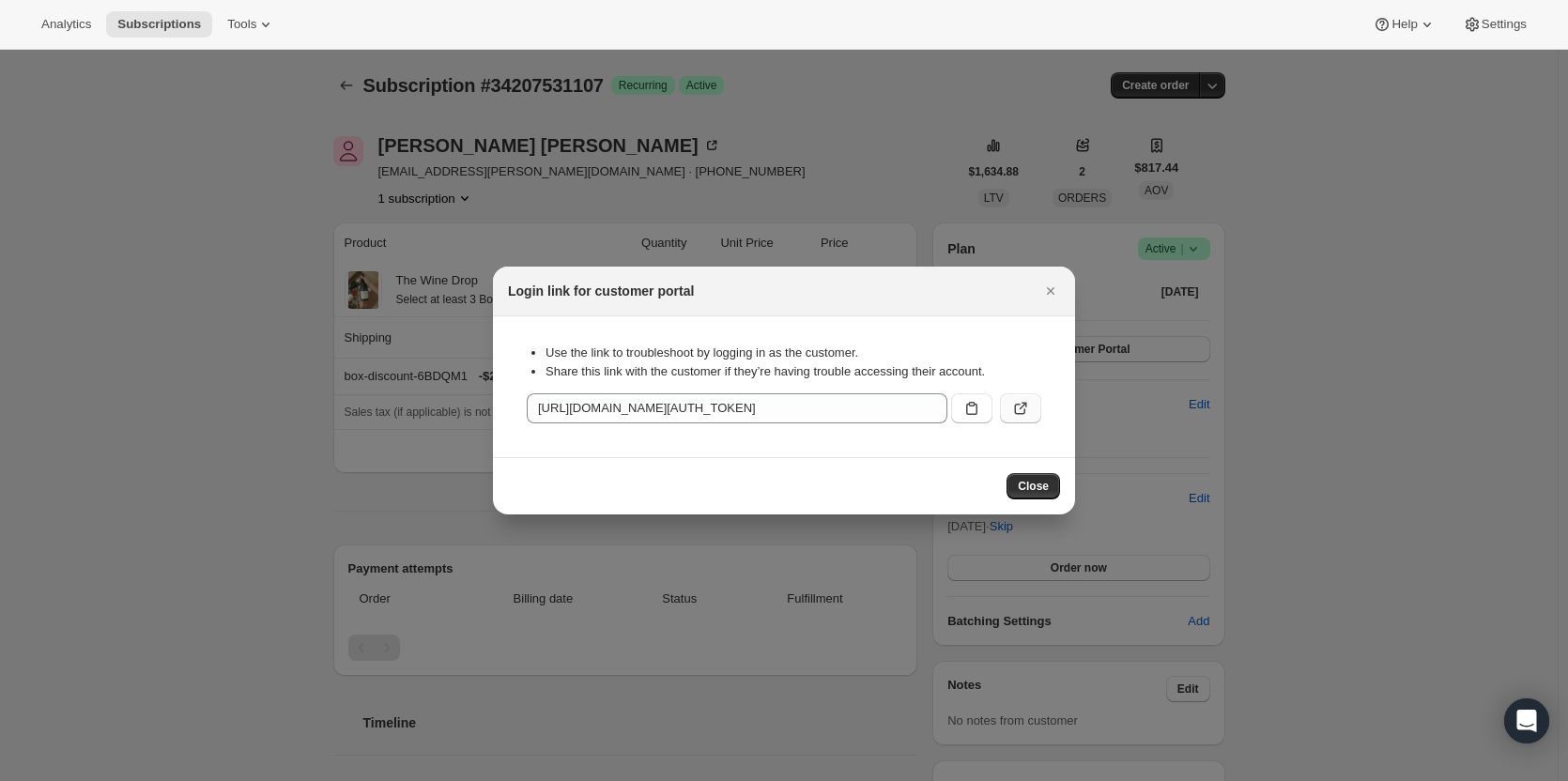
click at [1032, 414] on button ":r16d:" at bounding box center [1020, 408] width 41 height 30
click at [1062, 288] on button "Close" at bounding box center [1050, 291] width 26 height 26
